Goal: Find specific fact: Find specific fact

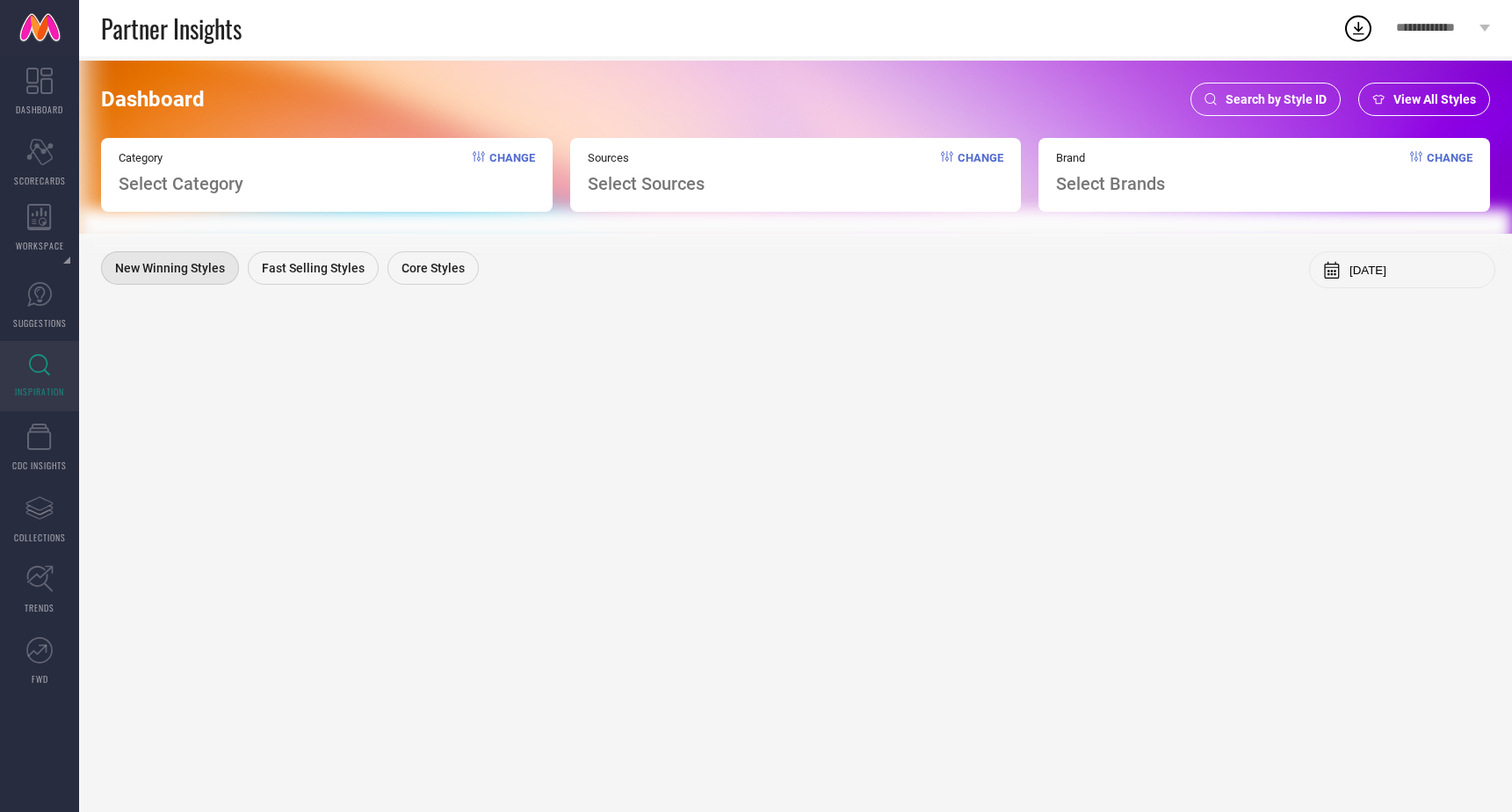
click at [1291, 99] on span "Search by Style ID" at bounding box center [1276, 99] width 101 height 14
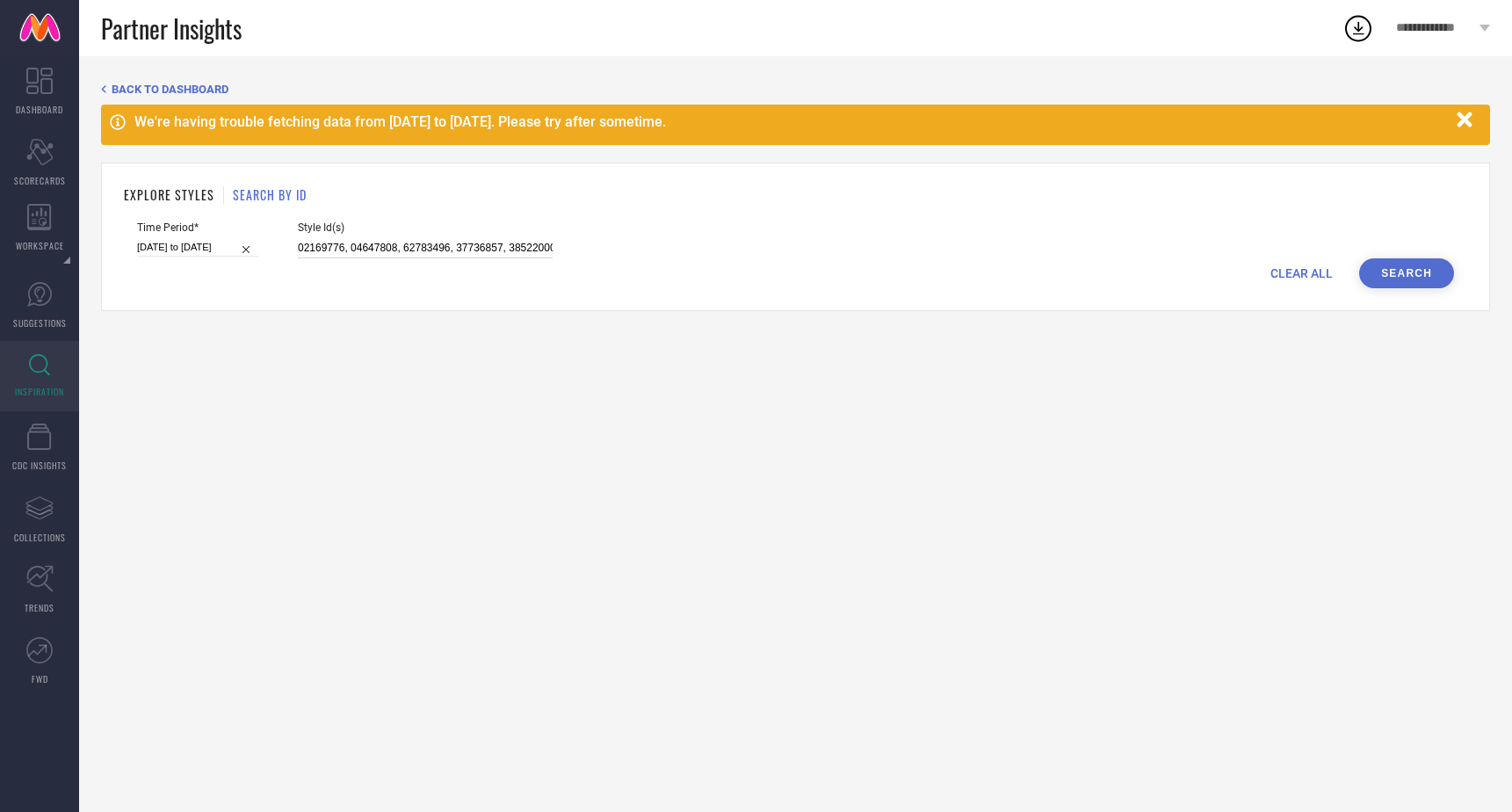
click at [522, 246] on input at bounding box center [426, 248] width 255 height 20
paste input "32522881 32522899 32522900 32522909 32522904 32522901 32522907 32522911 3252288…"
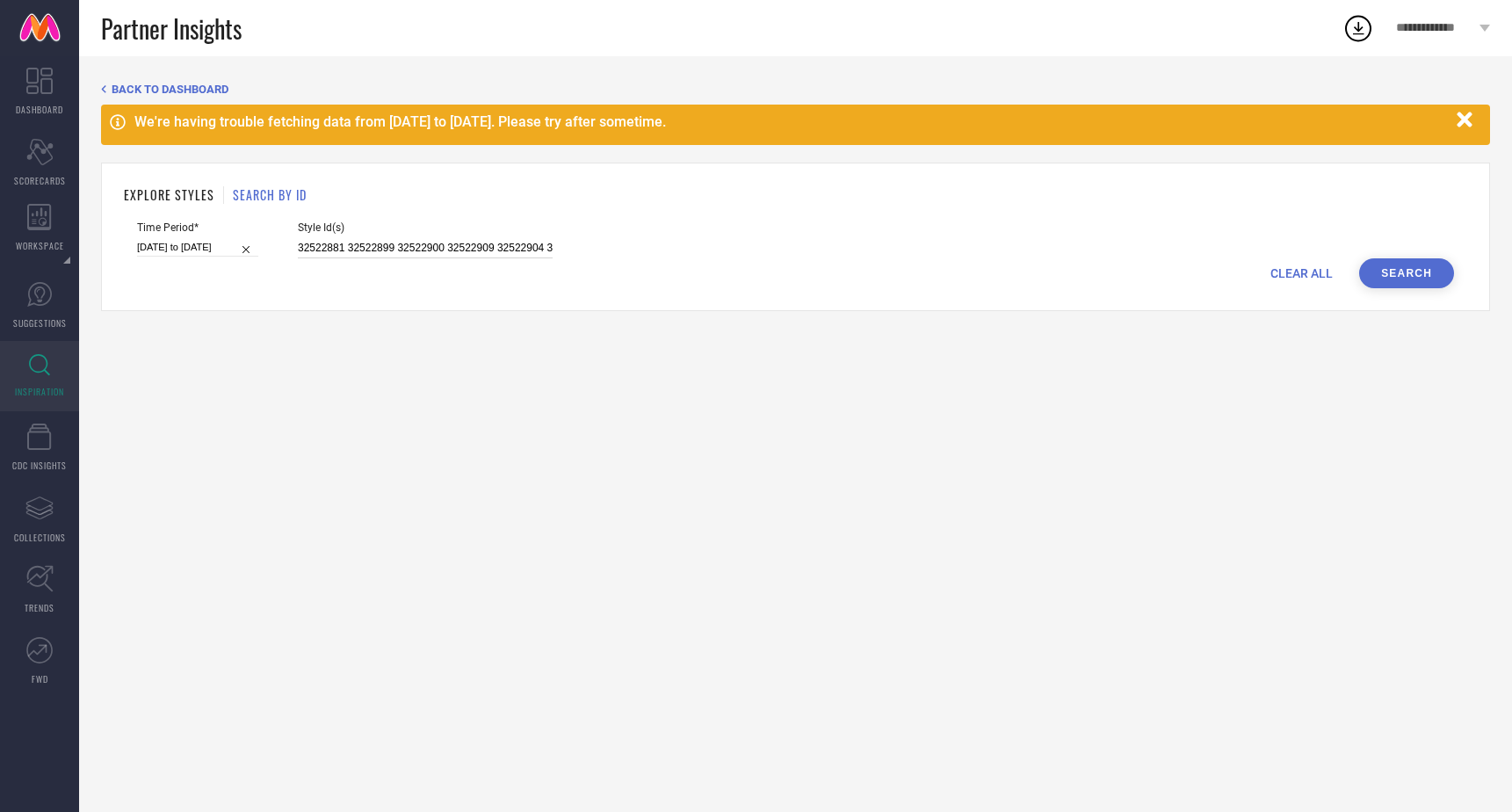
type input "32522881 32522899 32522900 32522909 32522904 32522901 32522907 32522911 3252288…"
click at [1412, 280] on button "Search" at bounding box center [1406, 273] width 94 height 30
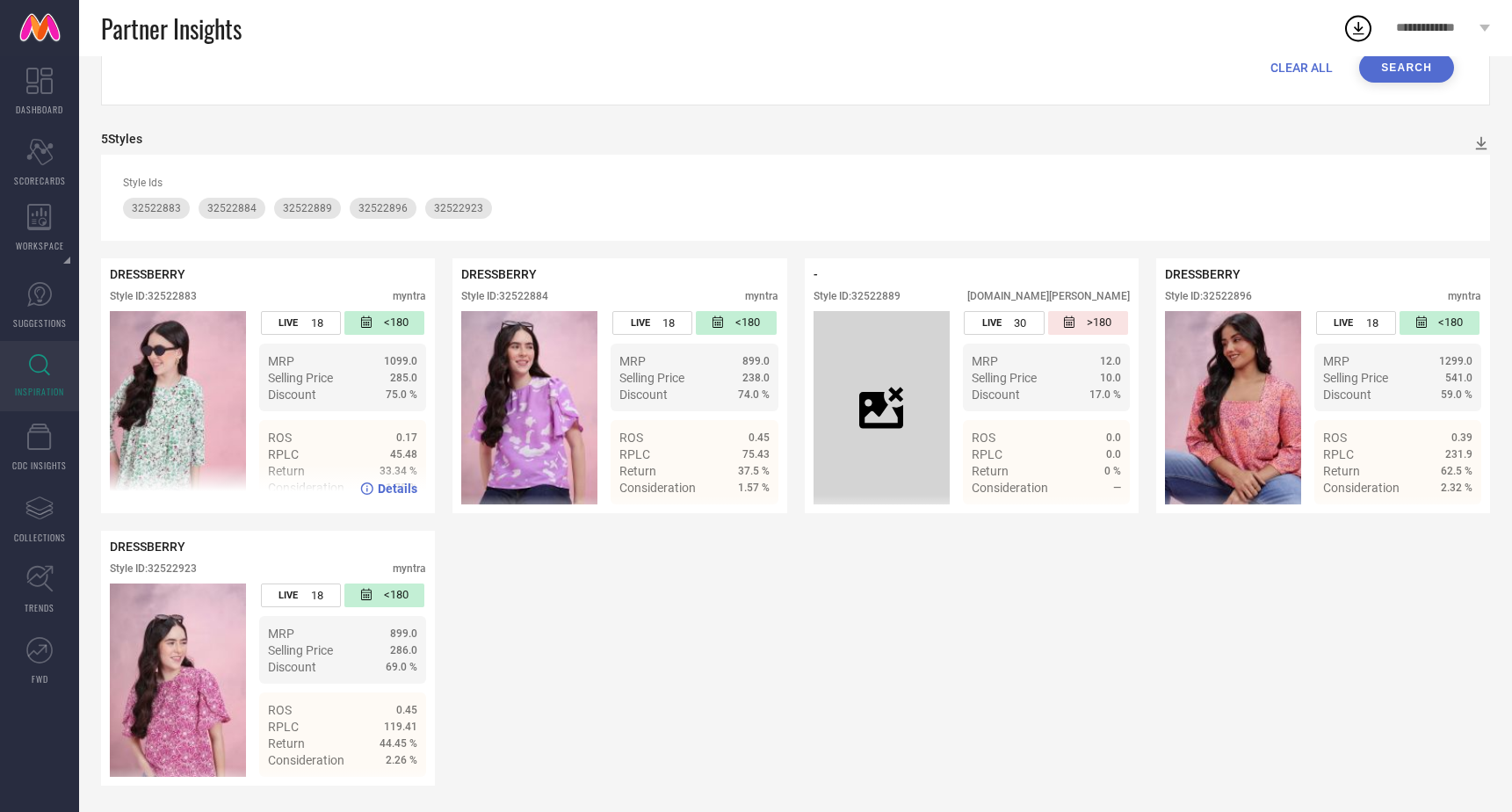
scroll to position [207, 0]
drag, startPoint x: 151, startPoint y: 295, endPoint x: 232, endPoint y: 295, distance: 81.0
click at [232, 295] on div "Style ID: 32522883 myntra" at bounding box center [268, 300] width 317 height 21
copy div "32522883"
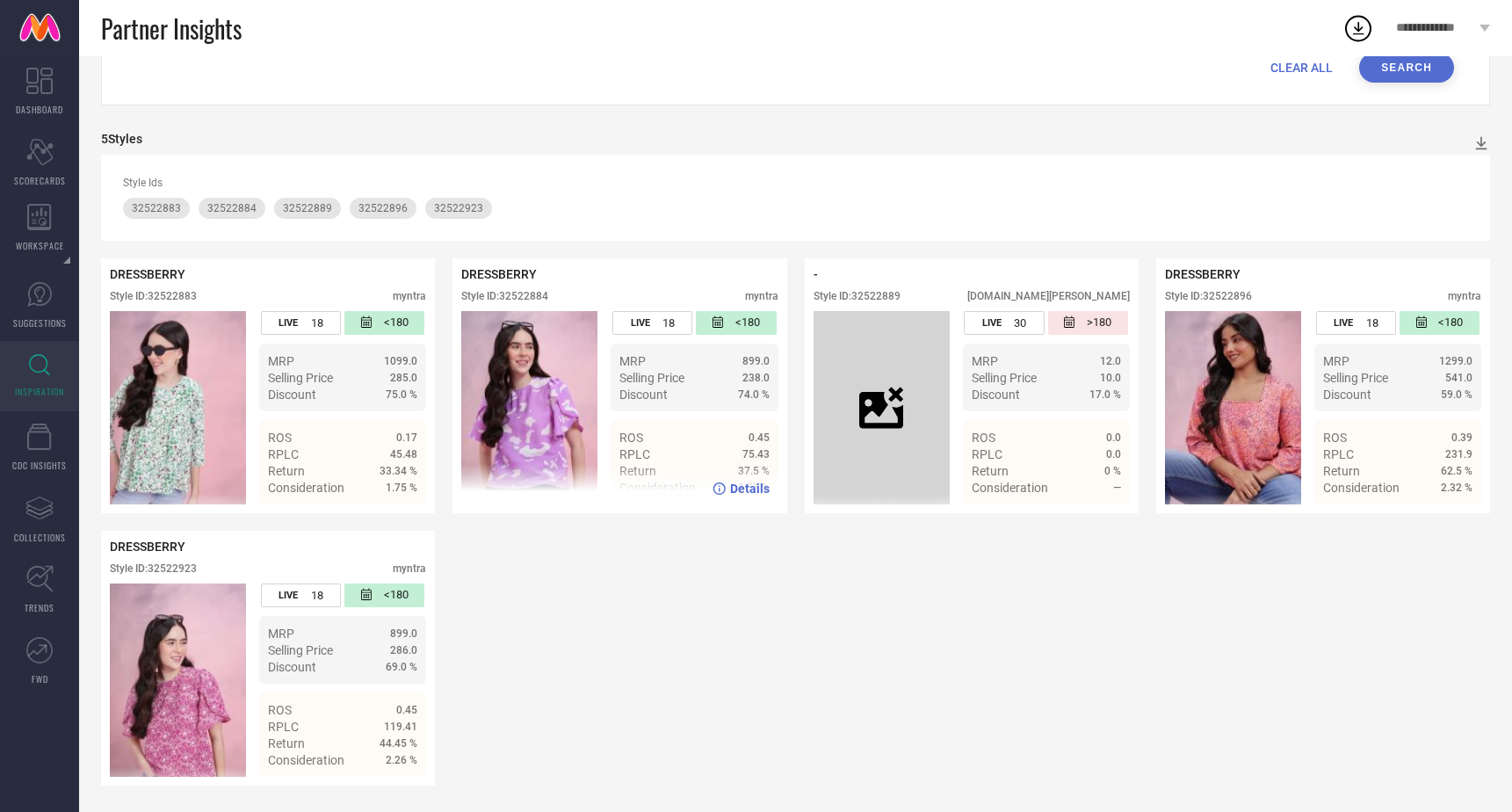
drag, startPoint x: 506, startPoint y: 296, endPoint x: 594, endPoint y: 295, distance: 88.0
click at [594, 295] on div "Style ID: 32522884 myntra" at bounding box center [619, 300] width 317 height 21
copy div "32522884"
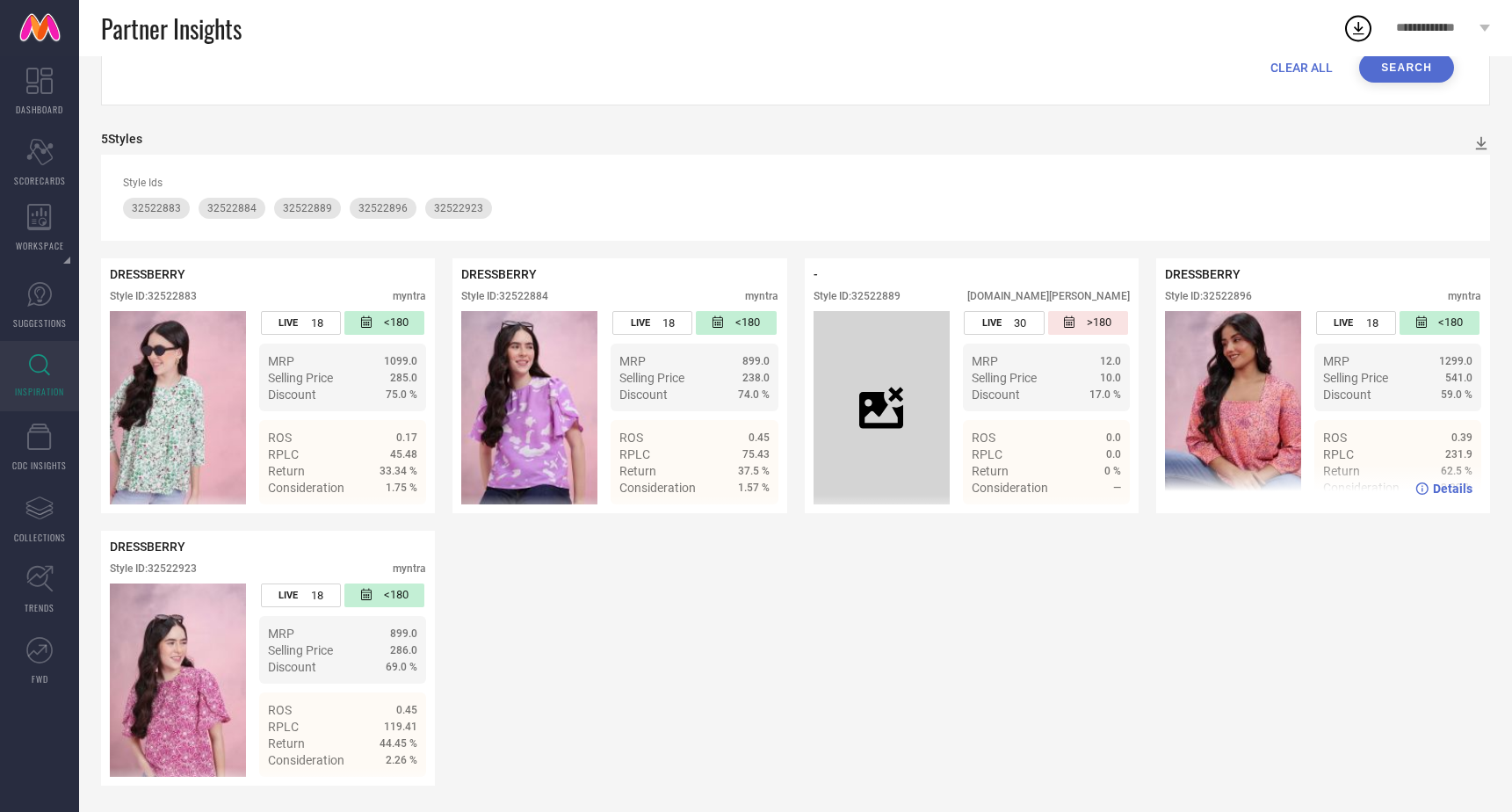
drag, startPoint x: 1206, startPoint y: 298, endPoint x: 1307, endPoint y: 298, distance: 101.0
click at [1307, 298] on div "Style ID: 32522896 myntra" at bounding box center [1323, 300] width 317 height 21
copy div "32522896"
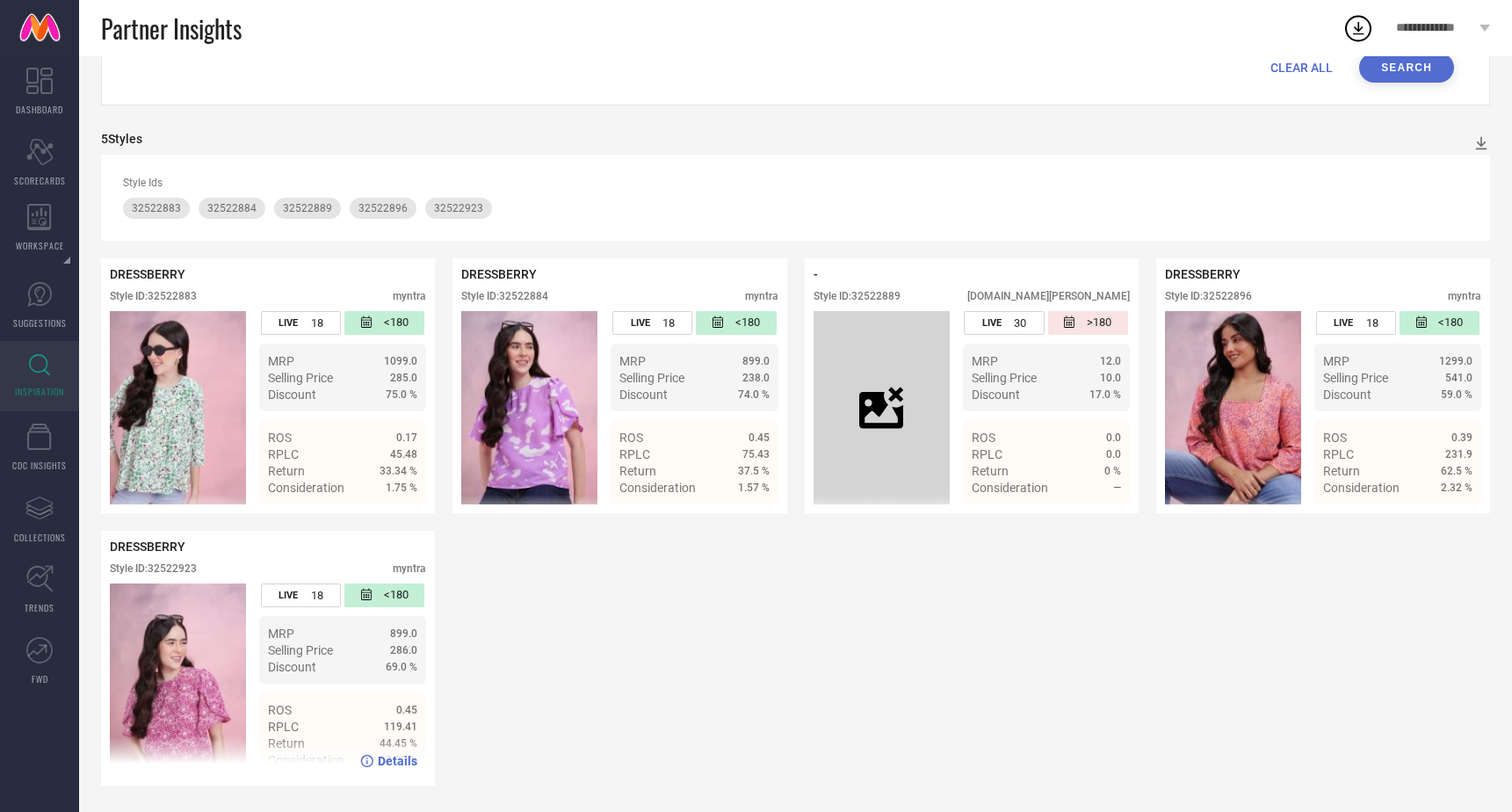
drag, startPoint x: 151, startPoint y: 569, endPoint x: 243, endPoint y: 568, distance: 92.0
click at [243, 568] on div "Style ID: 32522923 myntra" at bounding box center [268, 573] width 317 height 21
copy div "32522923"
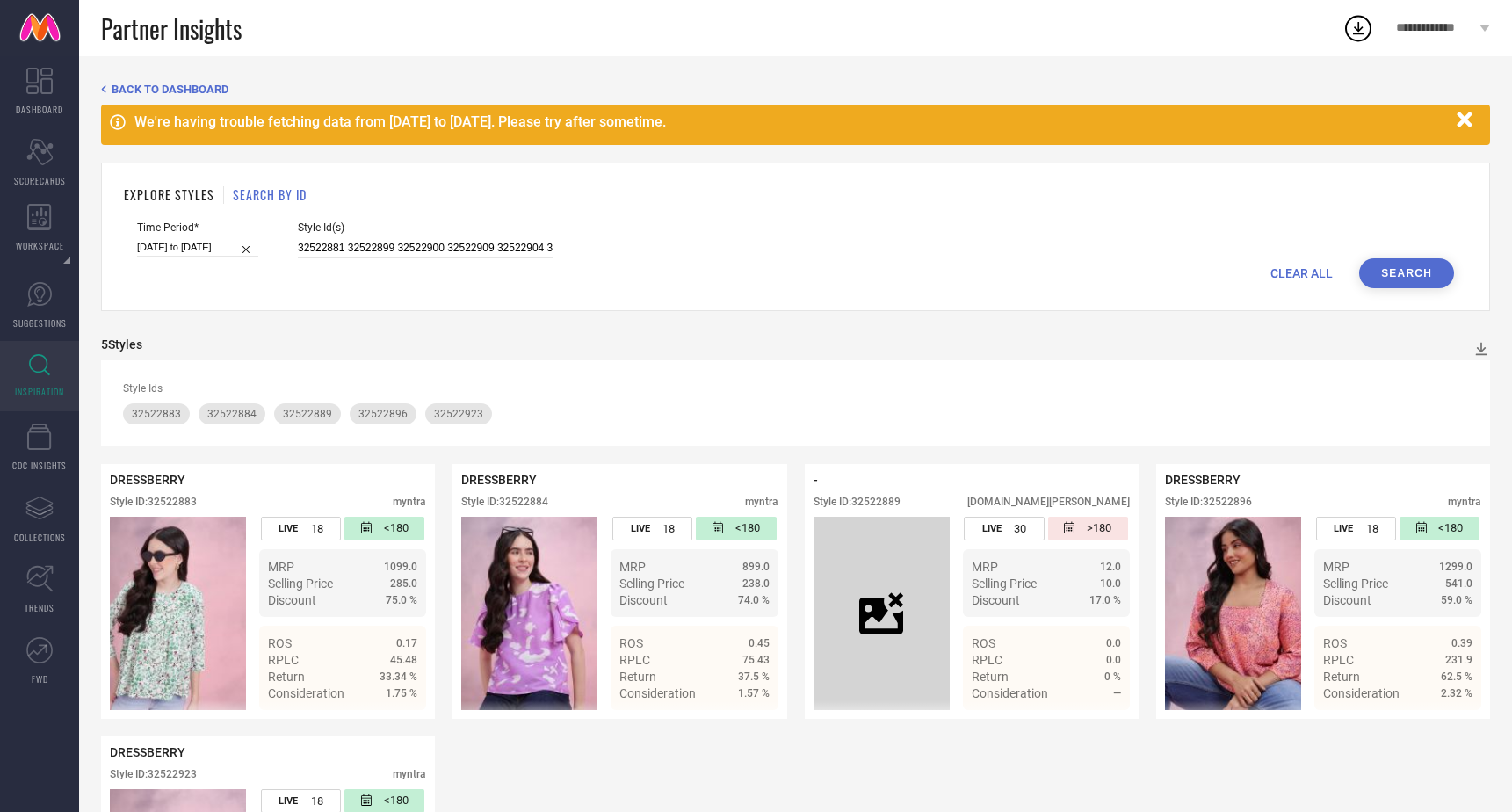
scroll to position [0, 0]
select select "5"
select select "2025"
select select "6"
select select "2025"
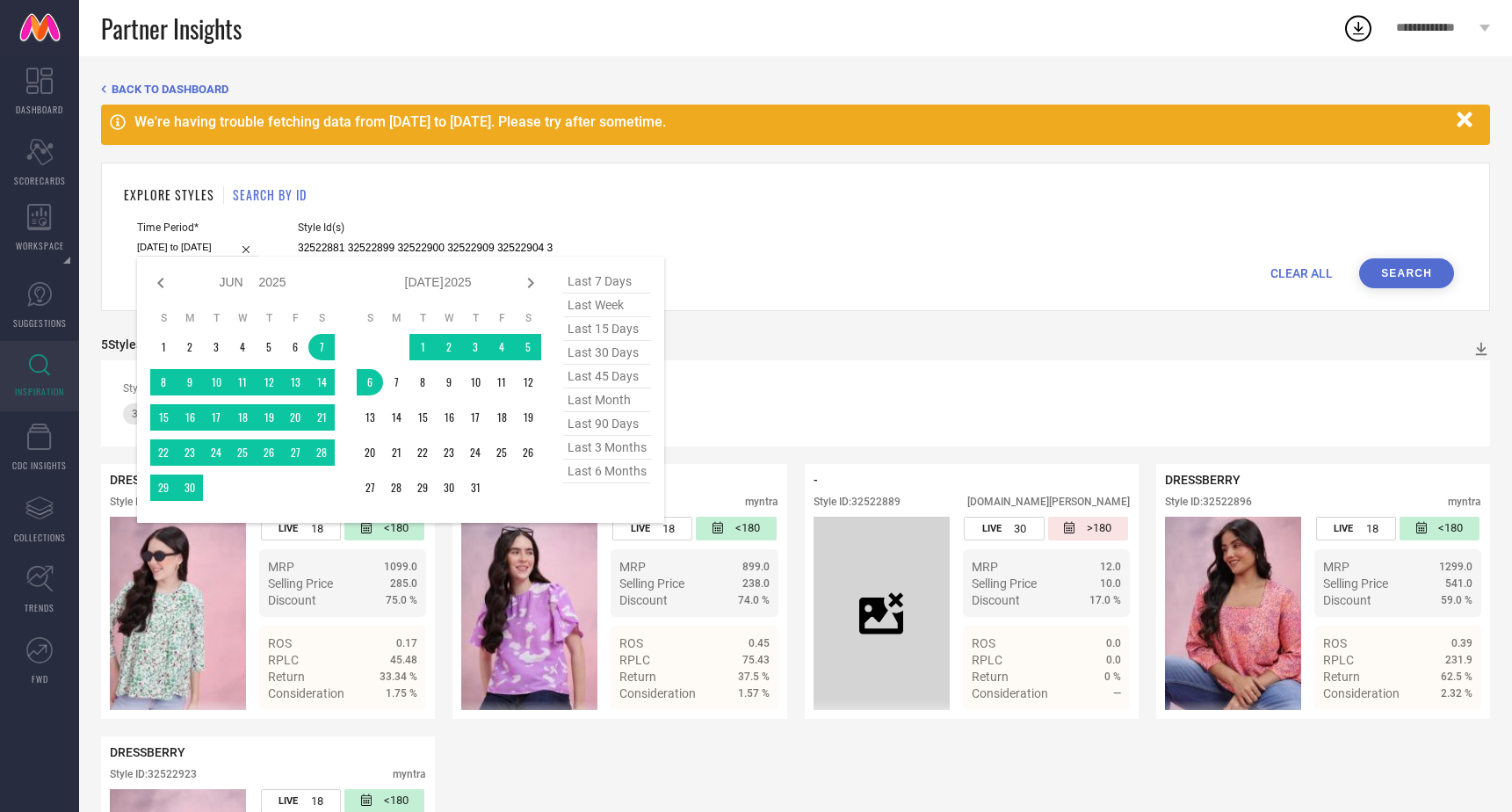
click at [191, 246] on input "[DATE] to [DATE]" at bounding box center [197, 247] width 121 height 18
click at [601, 420] on span "last 90 days" at bounding box center [607, 424] width 88 height 24
type input "[DATE] to [DATE]"
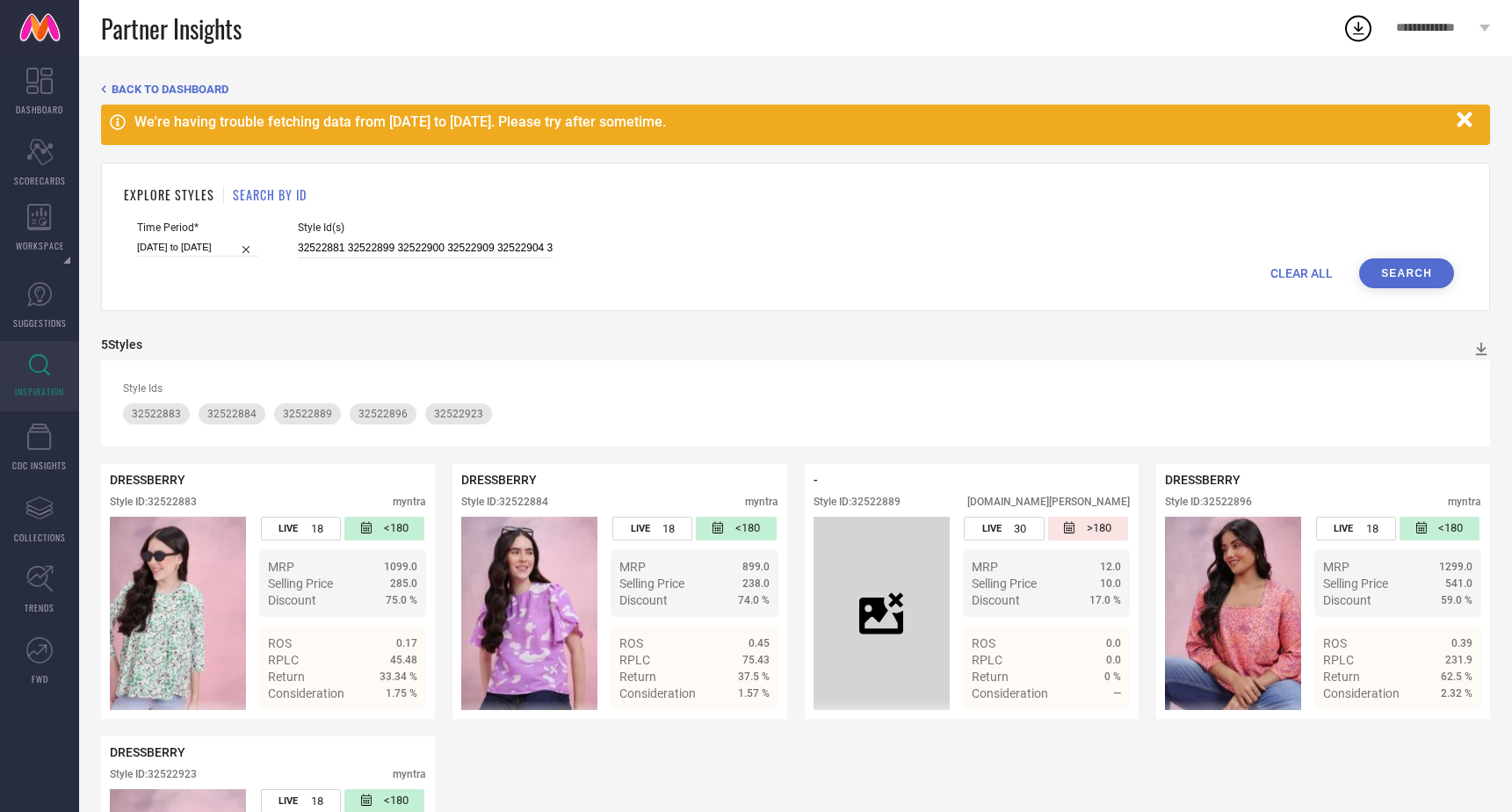
click at [1400, 268] on button "Search" at bounding box center [1406, 273] width 94 height 30
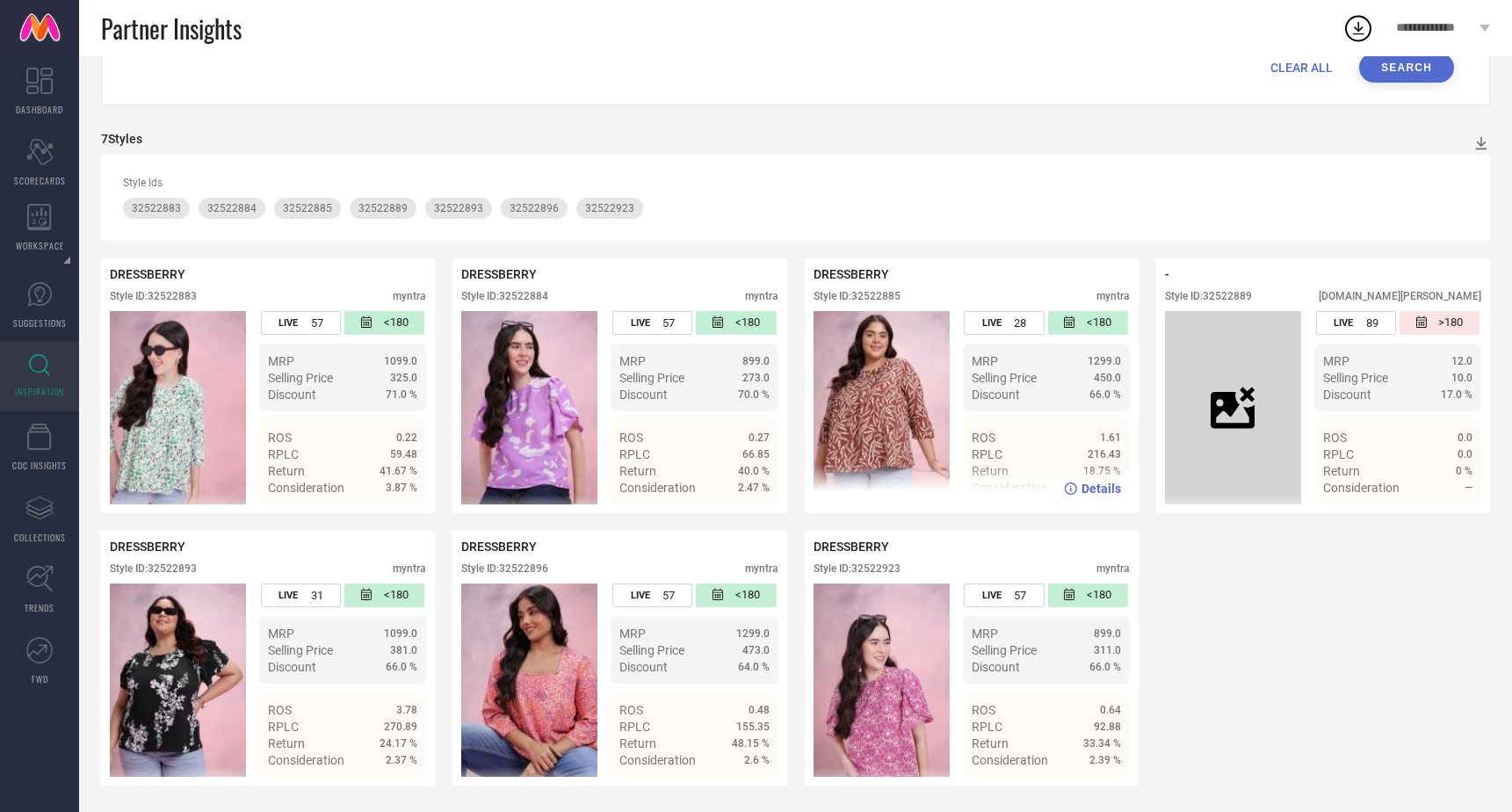
scroll to position [207, 0]
drag, startPoint x: 852, startPoint y: 296, endPoint x: 950, endPoint y: 295, distance: 98.0
click at [950, 295] on div "Style ID: 32522885 myntra" at bounding box center [972, 300] width 317 height 21
copy div "32522885"
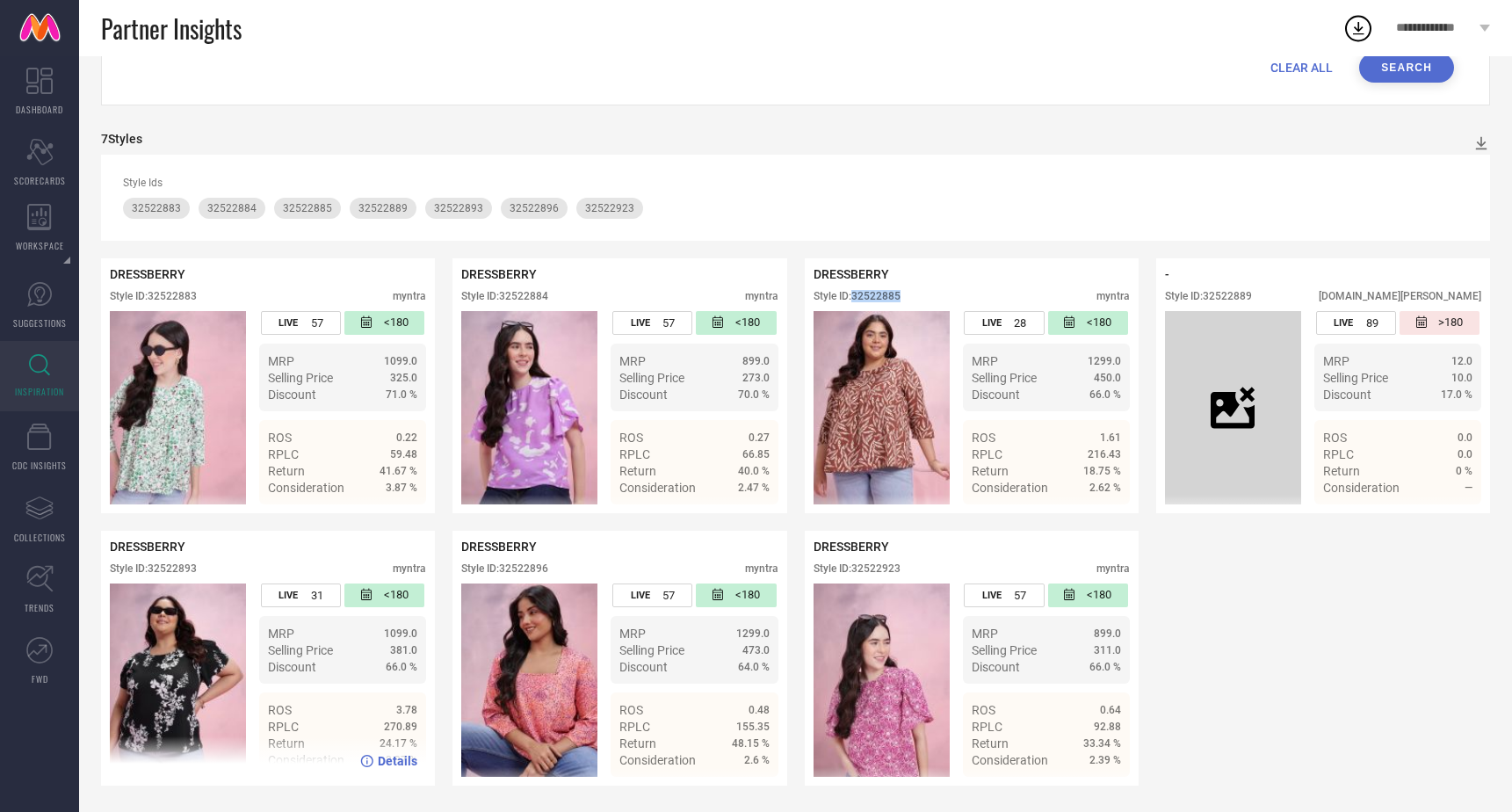
drag, startPoint x: 152, startPoint y: 569, endPoint x: 241, endPoint y: 568, distance: 89.0
click at [241, 568] on div "Style ID: 32522893 myntra" at bounding box center [268, 573] width 317 height 21
copy div "32522893"
